Goal: Transaction & Acquisition: Purchase product/service

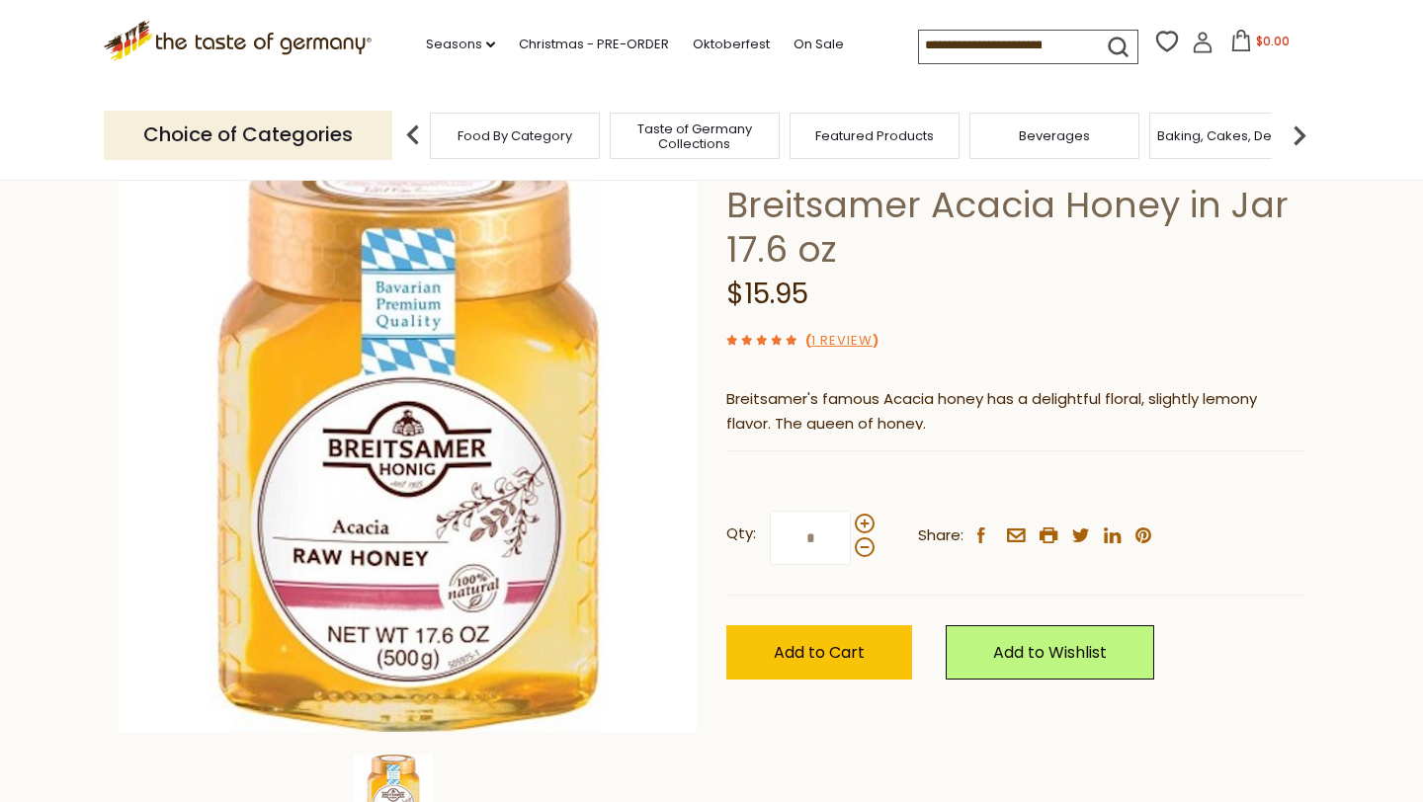
scroll to position [184, 0]
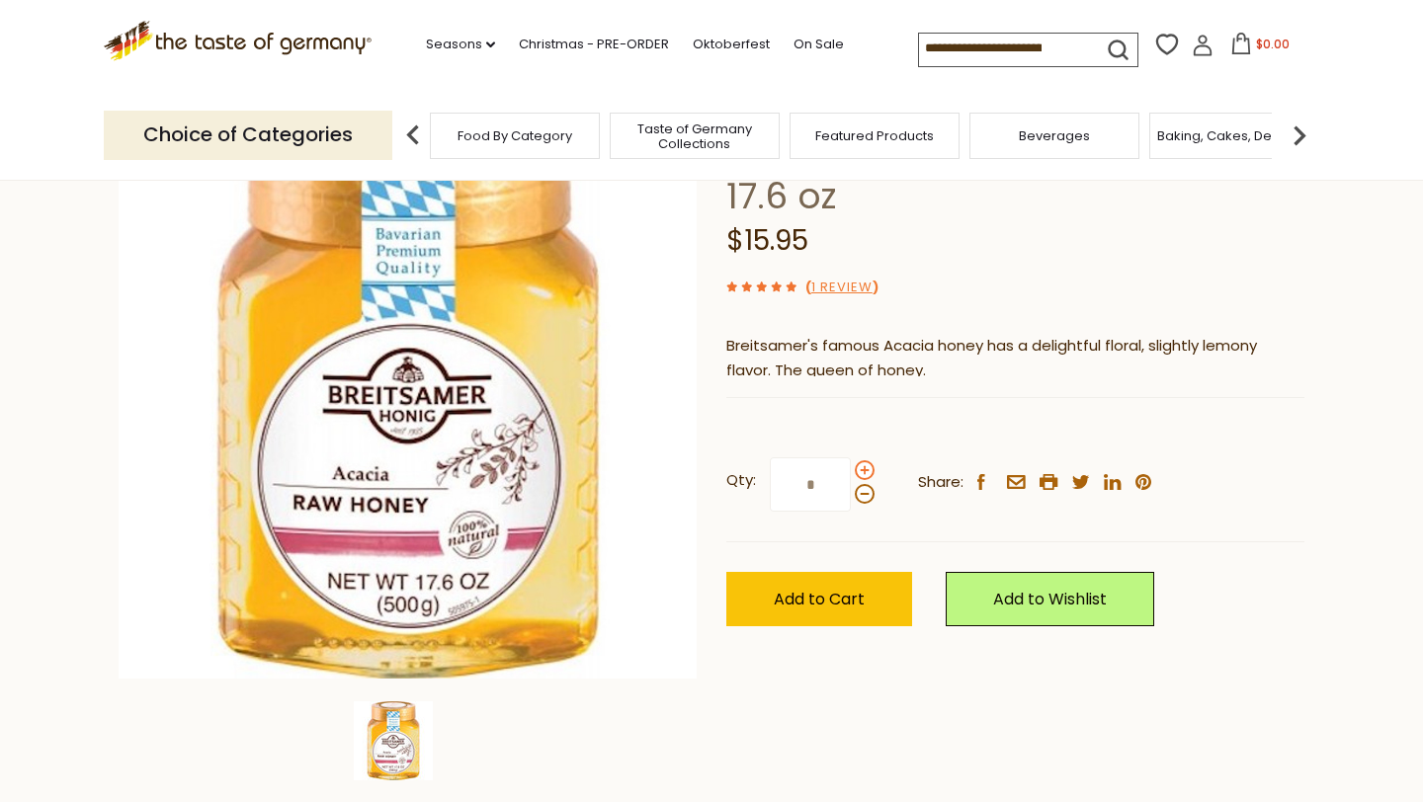
click at [861, 480] on span at bounding box center [865, 470] width 20 height 20
click at [851, 509] on input "*" at bounding box center [810, 484] width 81 height 54
click at [861, 480] on span at bounding box center [865, 470] width 20 height 20
click at [851, 509] on input "*" at bounding box center [810, 484] width 81 height 54
click at [861, 480] on span at bounding box center [865, 470] width 20 height 20
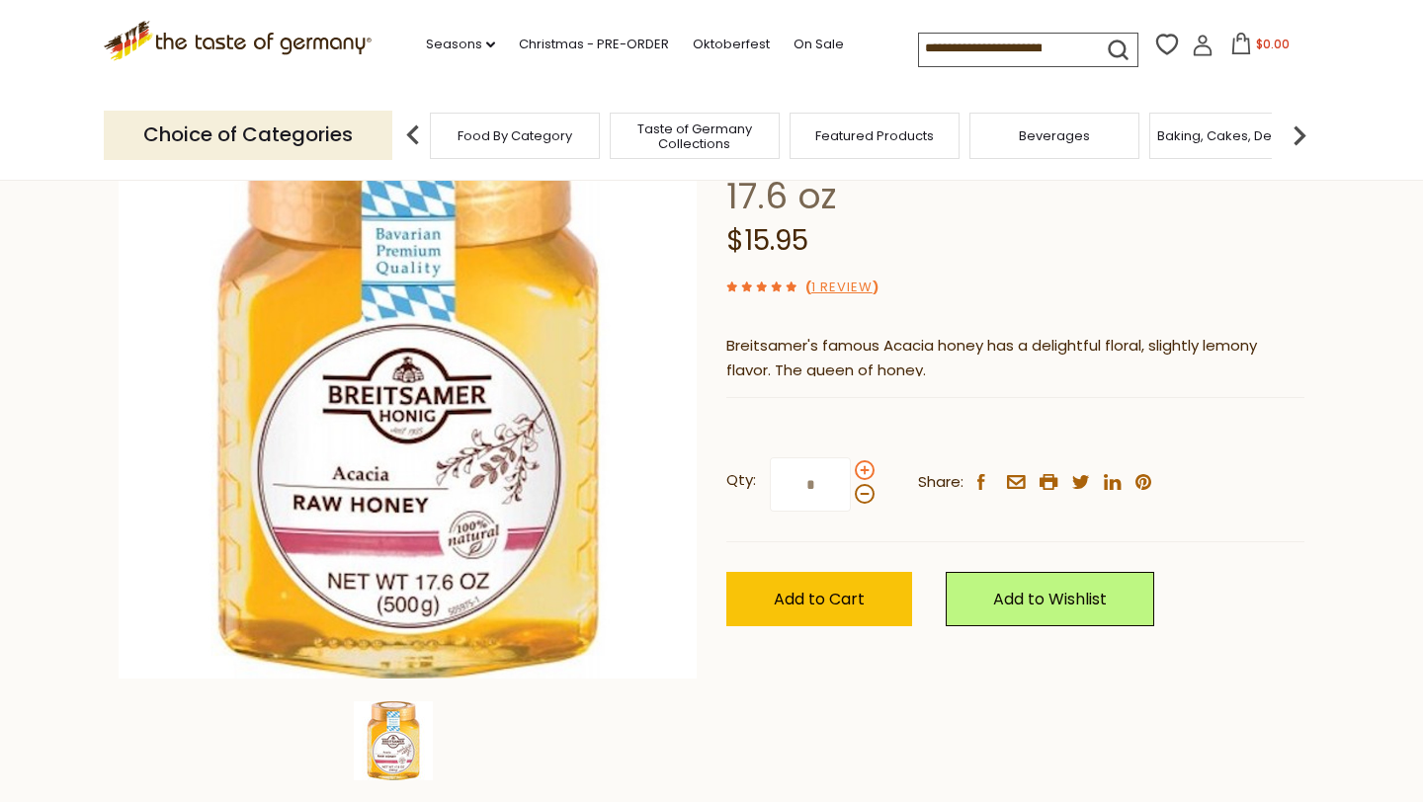
click at [851, 509] on input "*" at bounding box center [810, 484] width 81 height 54
click at [860, 504] on span at bounding box center [865, 494] width 20 height 20
click at [851, 512] on input "*" at bounding box center [810, 484] width 81 height 54
click at [860, 504] on span at bounding box center [865, 494] width 20 height 20
click at [851, 512] on input "*" at bounding box center [810, 484] width 81 height 54
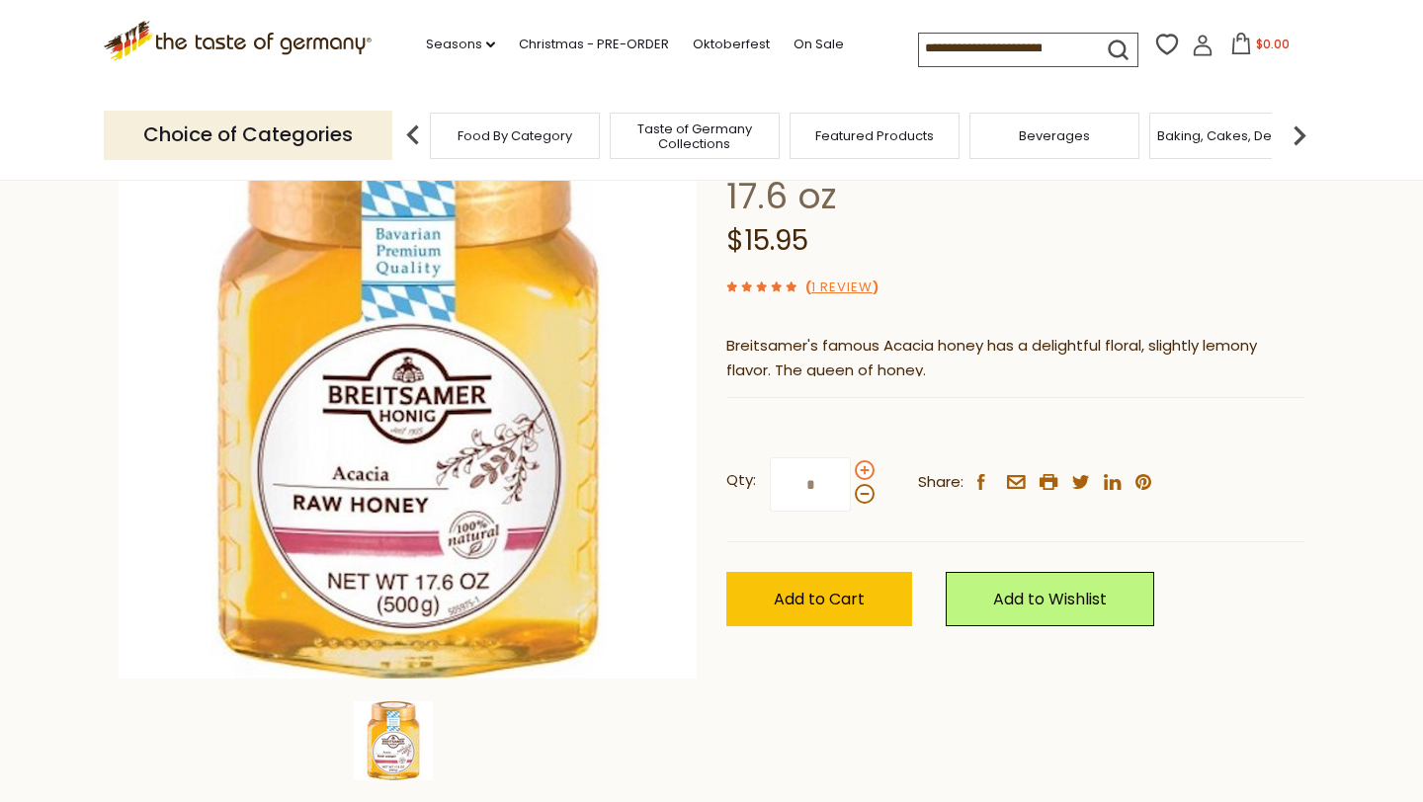
click at [863, 480] on span at bounding box center [865, 470] width 20 height 20
click at [851, 512] on input "*" at bounding box center [810, 484] width 81 height 54
type input "*"
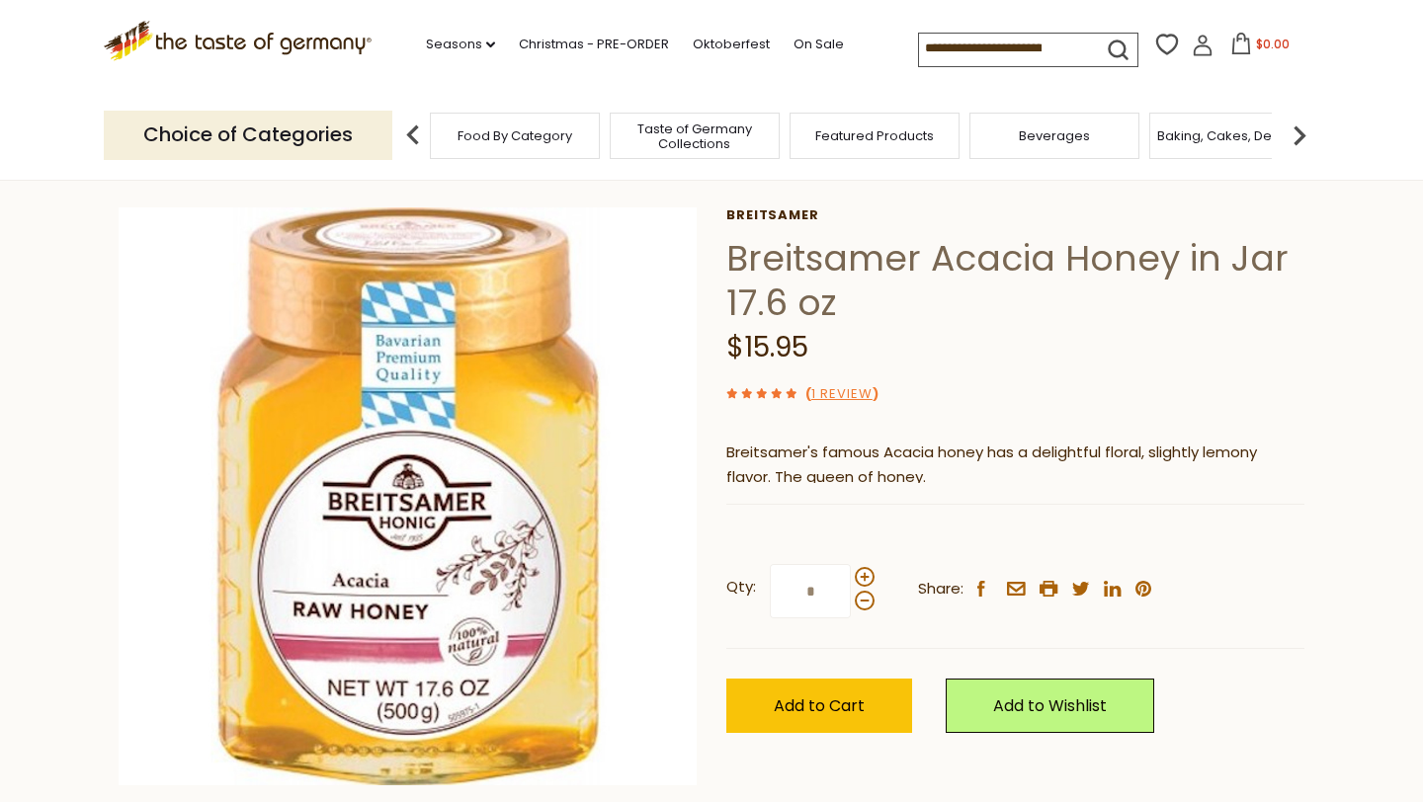
scroll to position [153, 0]
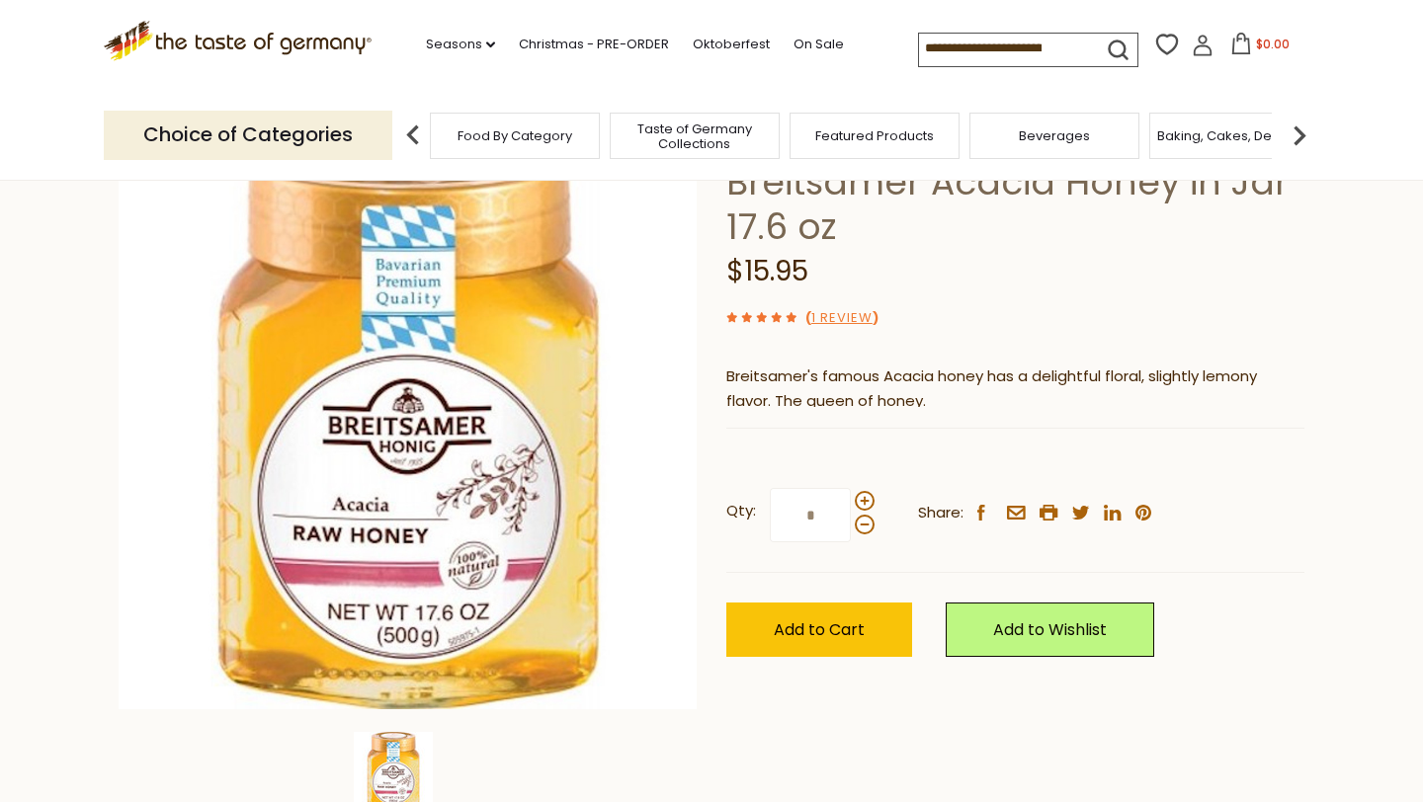
type input "*"
click at [1301, 467] on div "Breitsamer Breitsamer Acacia Honey in Jar 17.6 oz $15.95 ( 1 Review ) Breitsame…" at bounding box center [1015, 416] width 578 height 570
click at [889, 657] on button "Add to Cart" at bounding box center [819, 630] width 186 height 54
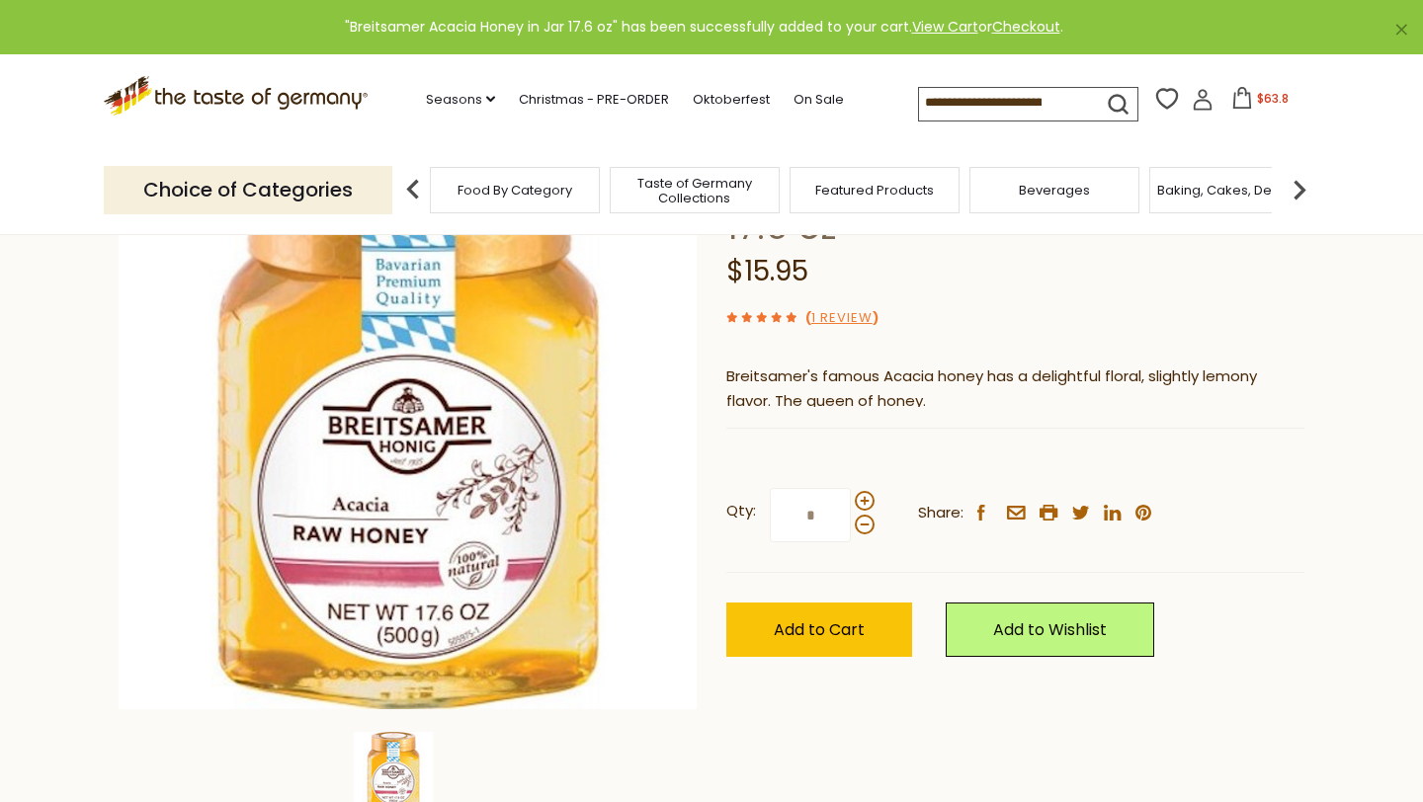
click at [1248, 97] on icon at bounding box center [1242, 98] width 18 height 22
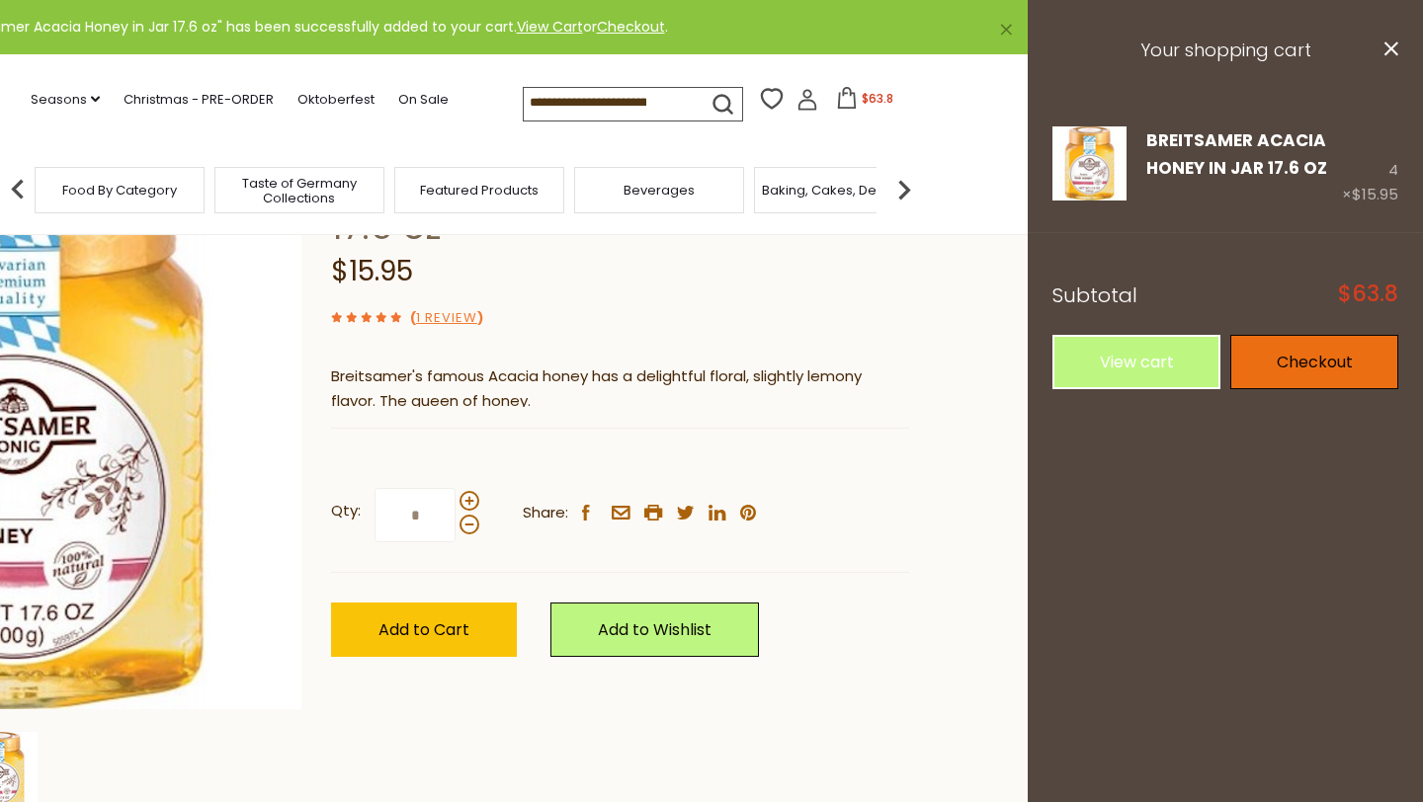
click at [1284, 371] on link "Checkout" at bounding box center [1314, 362] width 168 height 54
